Goal: Find specific page/section: Find specific page/section

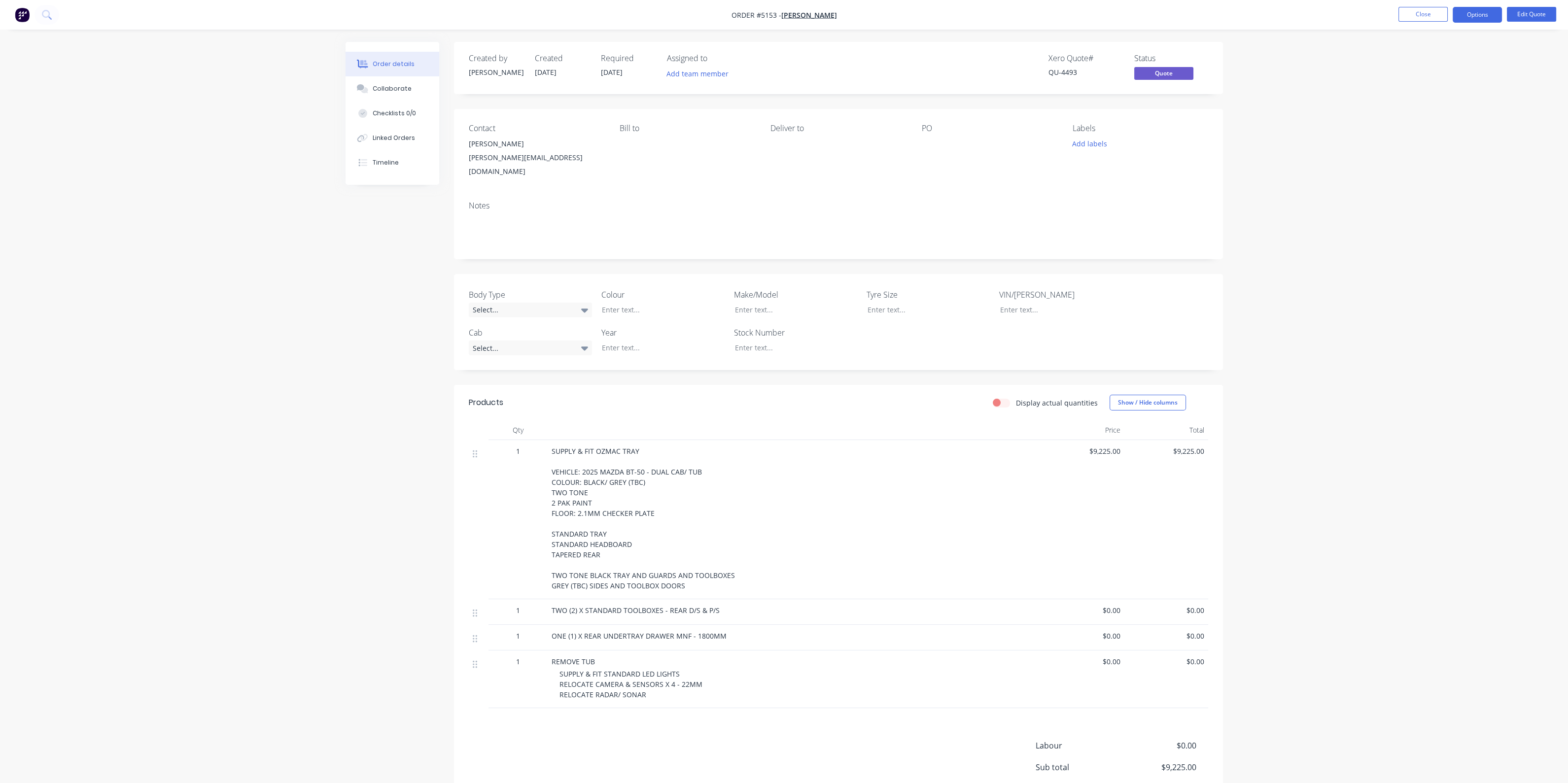
click at [28, 16] on img "button" at bounding box center [22, 15] width 15 height 15
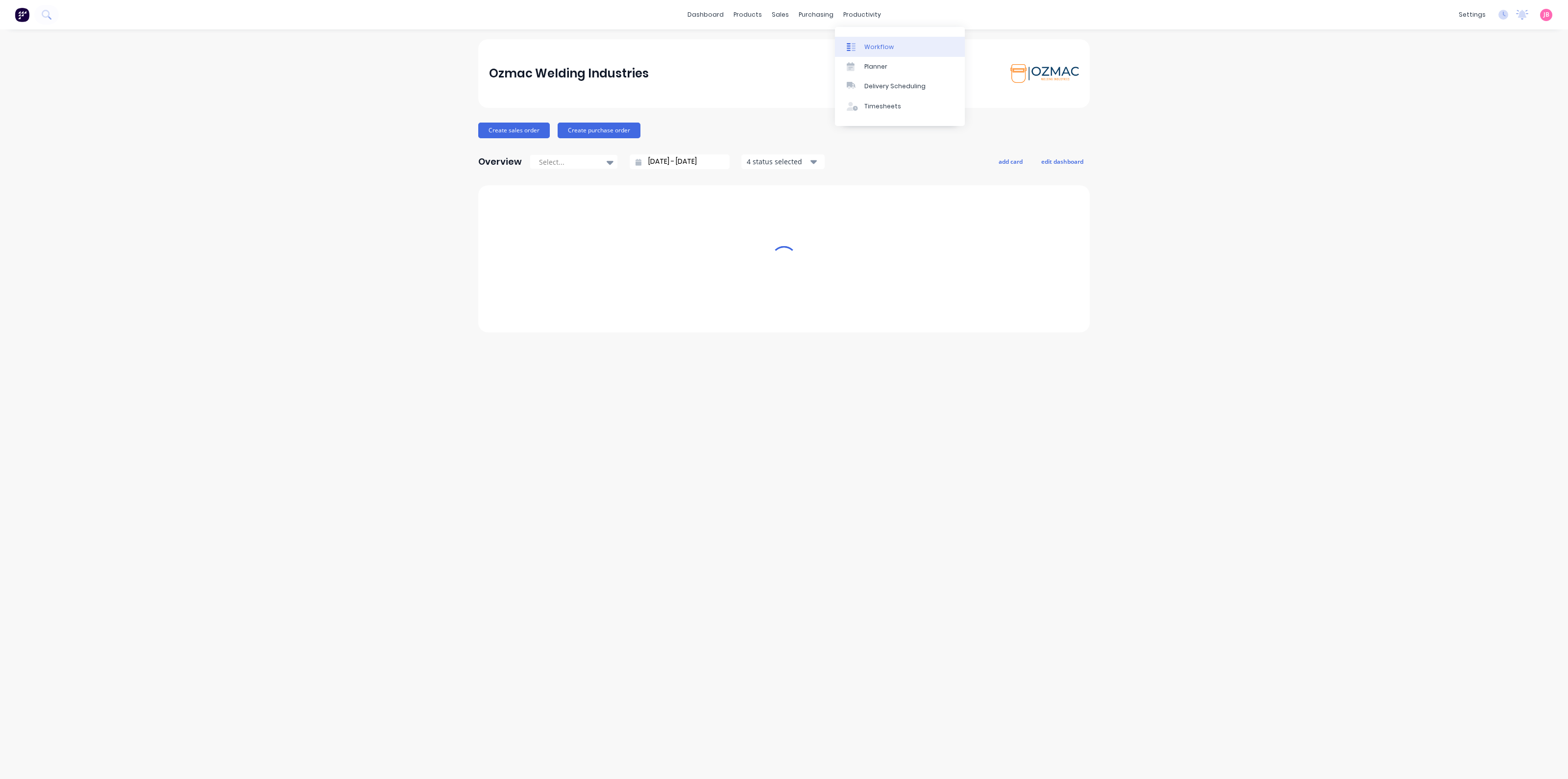
click at [881, 49] on div "Workflow" at bounding box center [879, 47] width 29 height 9
click at [873, 44] on div "Workflow" at bounding box center [879, 47] width 29 height 9
click at [156, 127] on div "Workflow Views Save new view Show/Hide statuses Show line item cards Show line …" at bounding box center [784, 399] width 1568 height 721
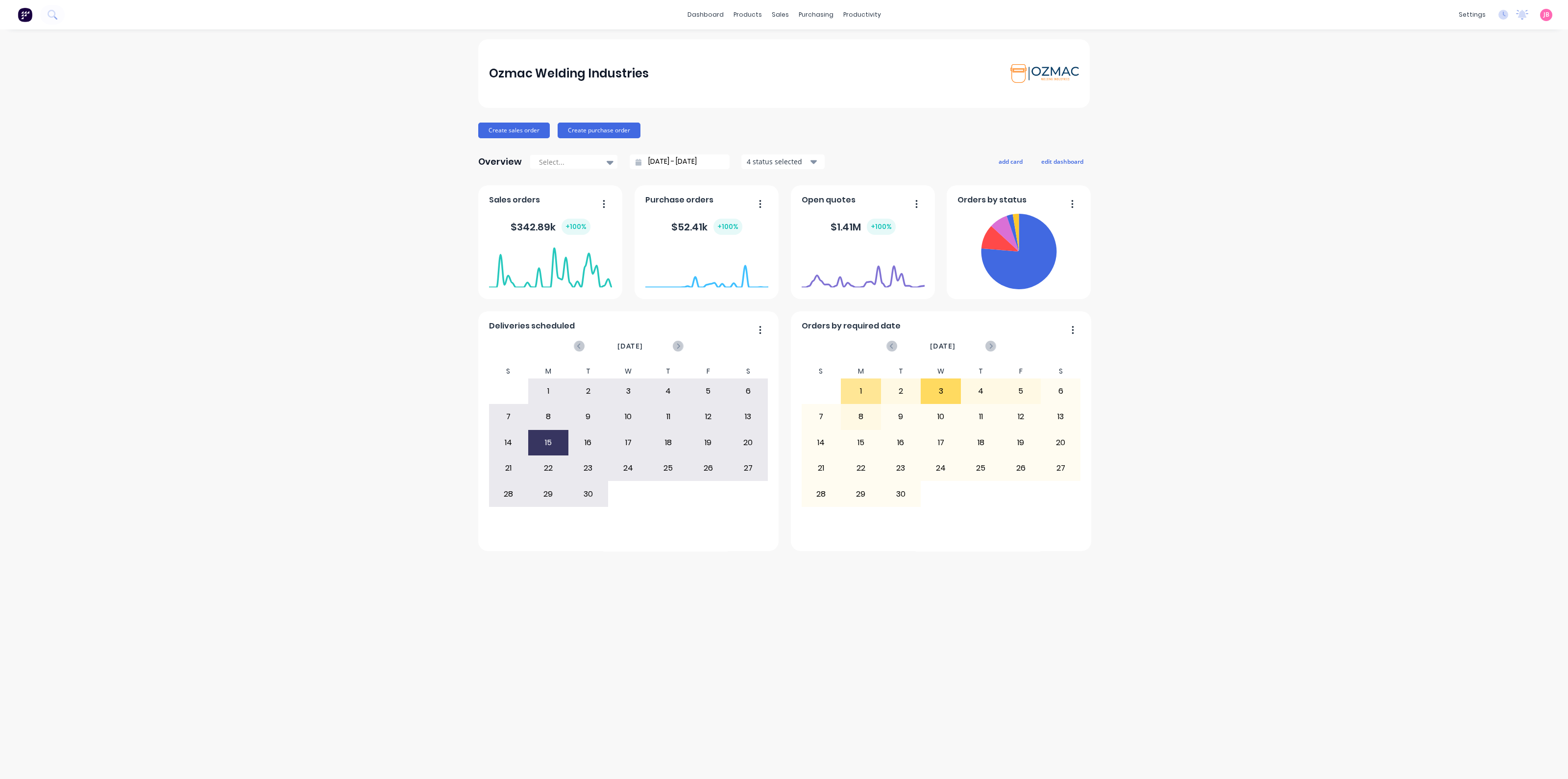
click at [784, 367] on div "Sales orders $ 342.89k + 100 % Orders by required date [DATE] S M T W T F S 27 …" at bounding box center [784, 368] width 612 height 366
